Goal: Task Accomplishment & Management: Complete application form

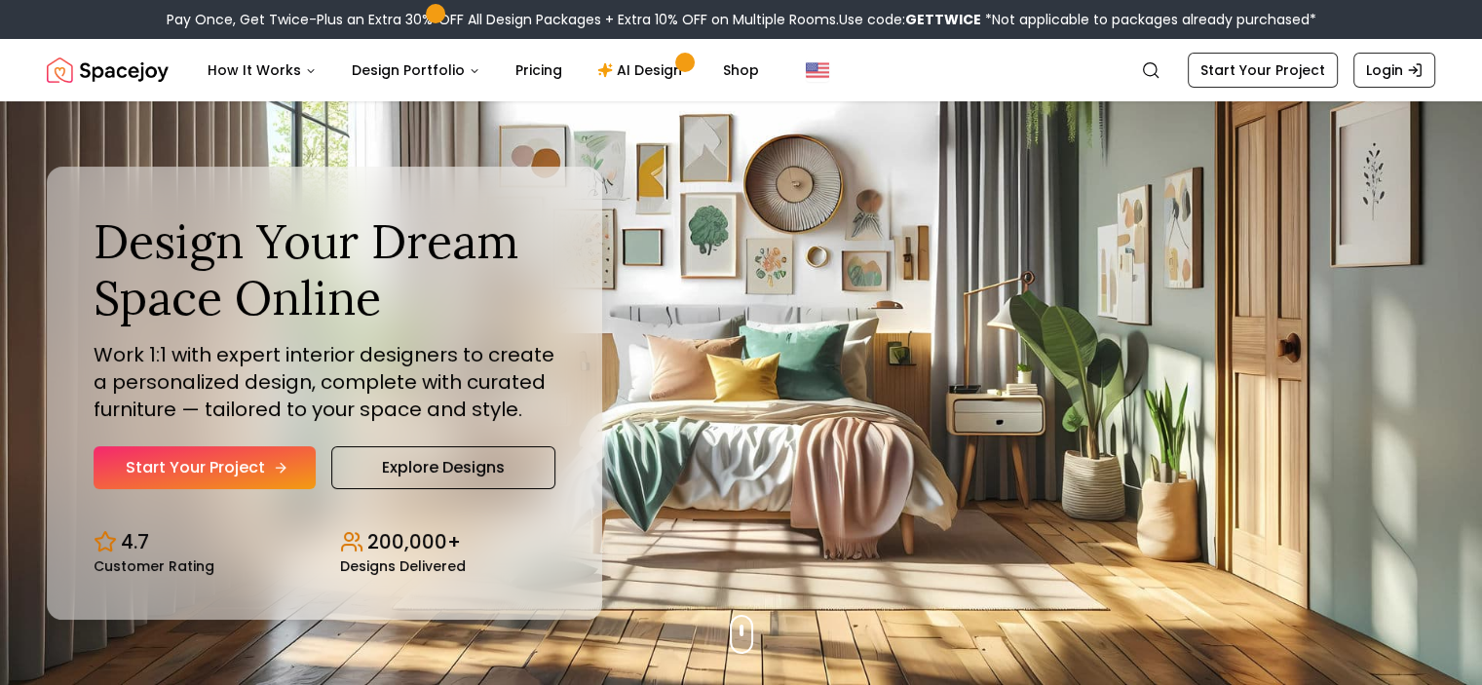
click at [271, 459] on link "Start Your Project" at bounding box center [205, 467] width 222 height 43
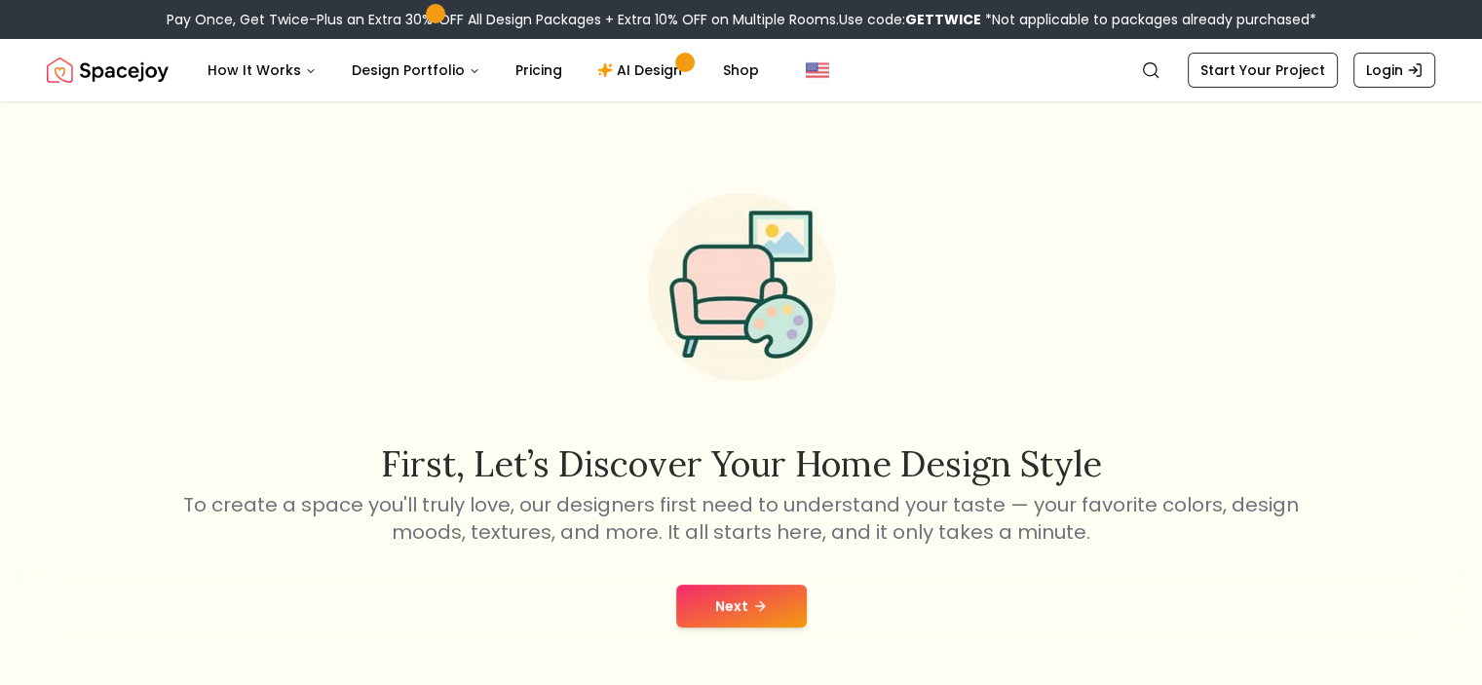
click at [728, 591] on button "Next" at bounding box center [741, 606] width 131 height 43
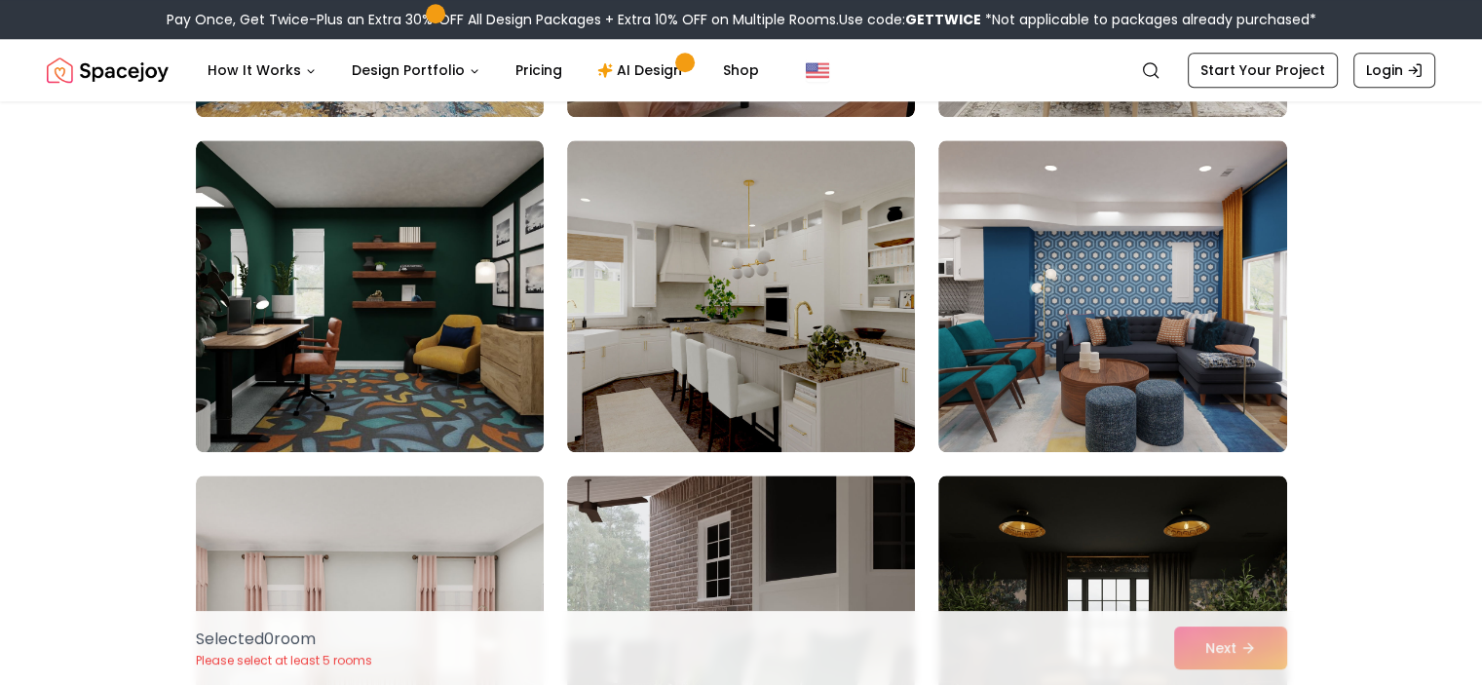
scroll to position [9432, 0]
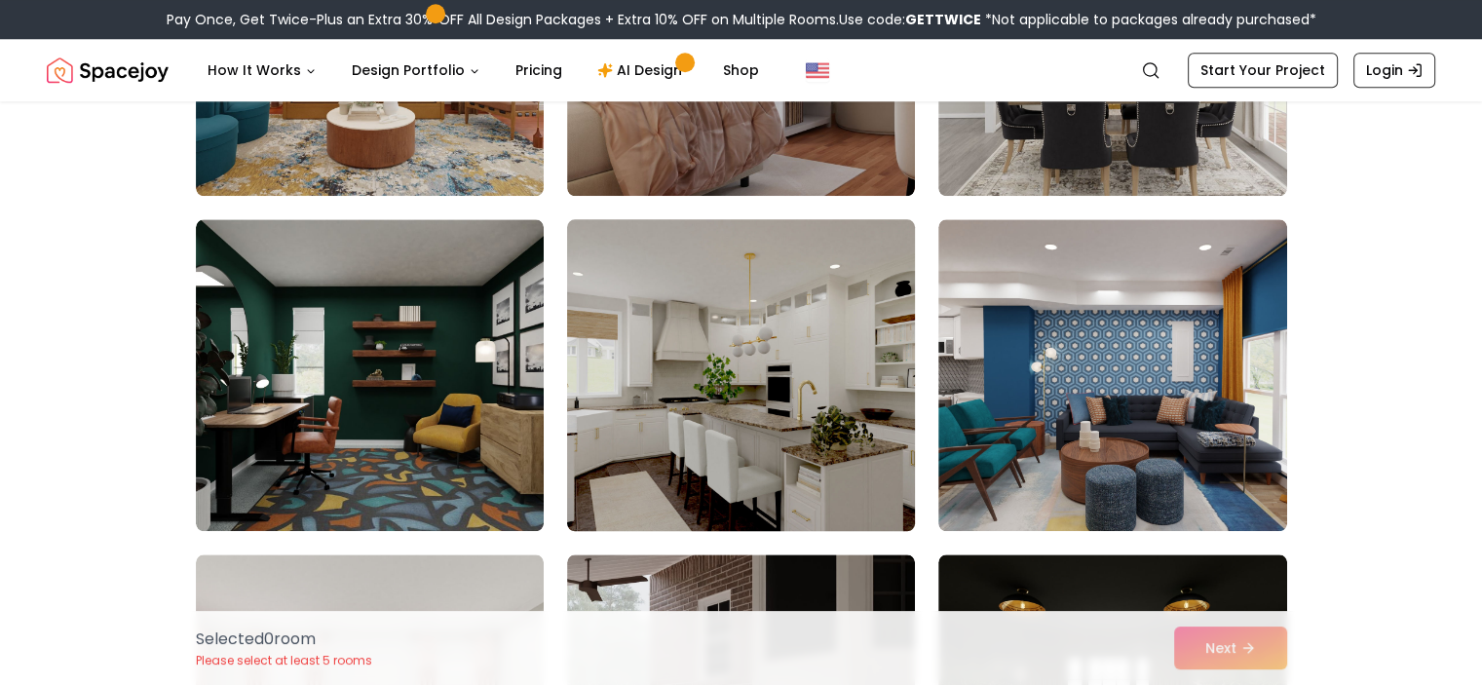
click at [754, 416] on img at bounding box center [740, 374] width 365 height 327
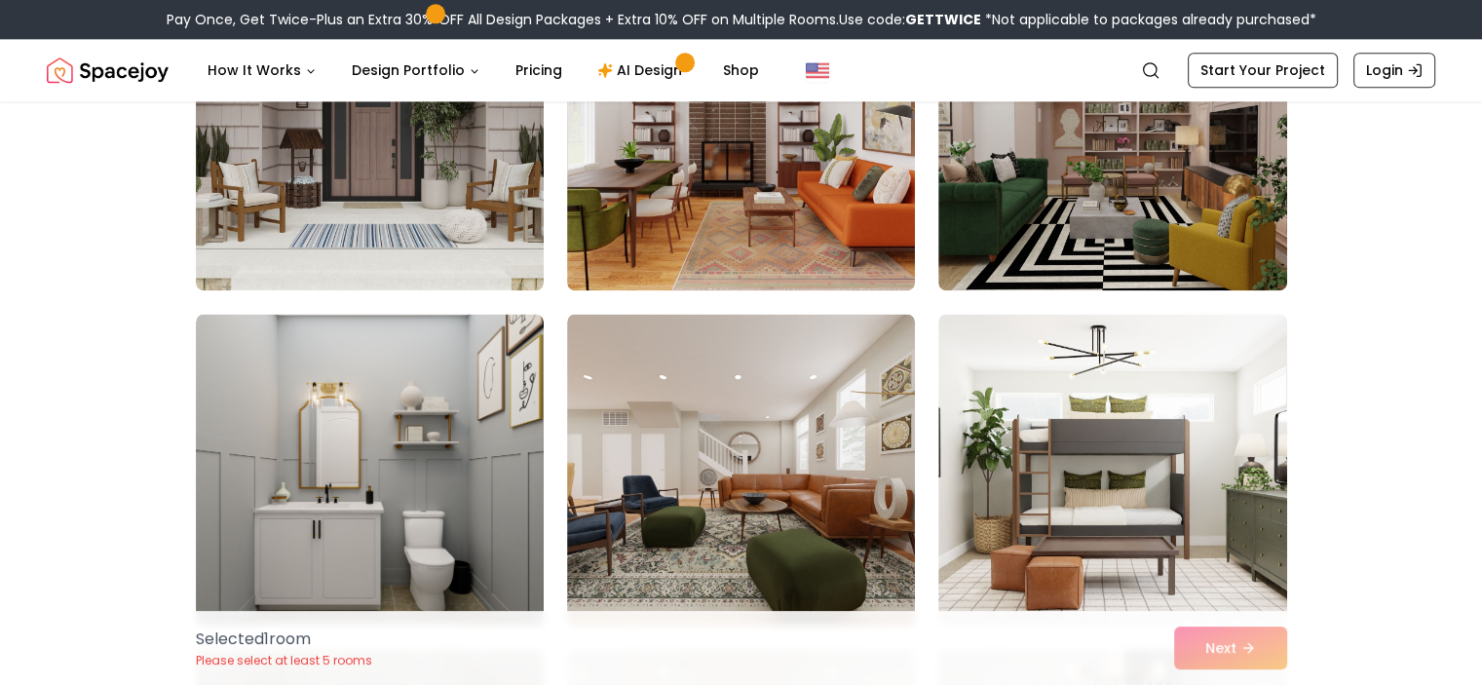
scroll to position [2367, 0]
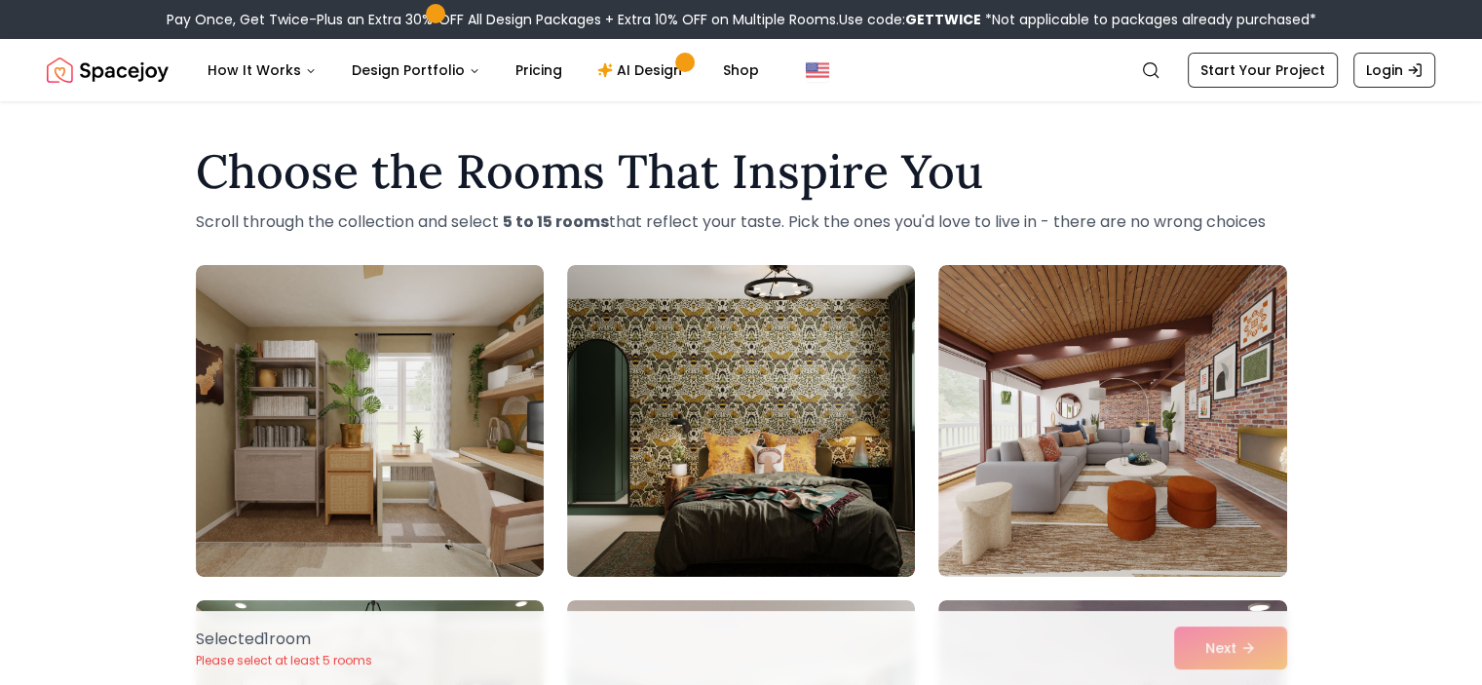
scroll to position [459, 0]
